Goal: Go to known website: Access a specific website the user already knows

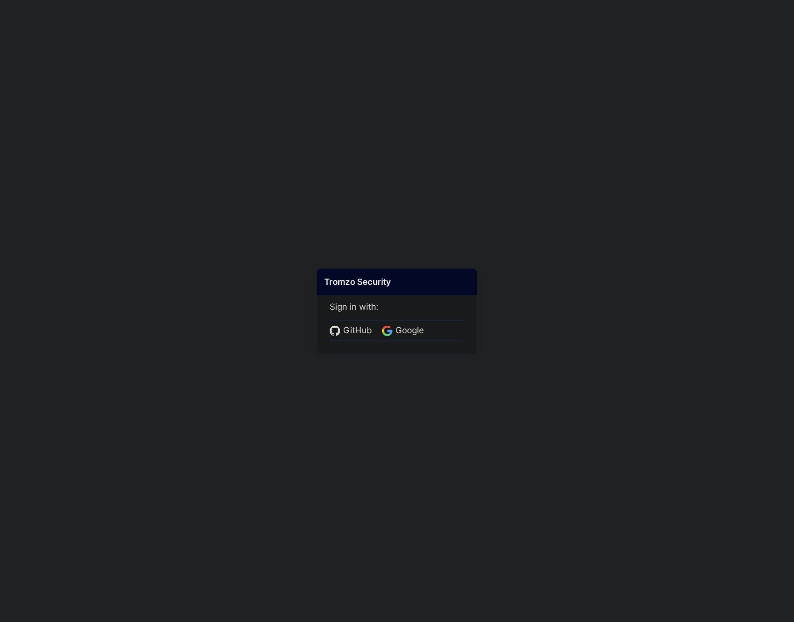
click at [435, 331] on div "GitHub Google" at bounding box center [397, 330] width 135 height 21
click at [424, 331] on span "Google" at bounding box center [409, 330] width 34 height 13
